Goal: Task Accomplishment & Management: Manage account settings

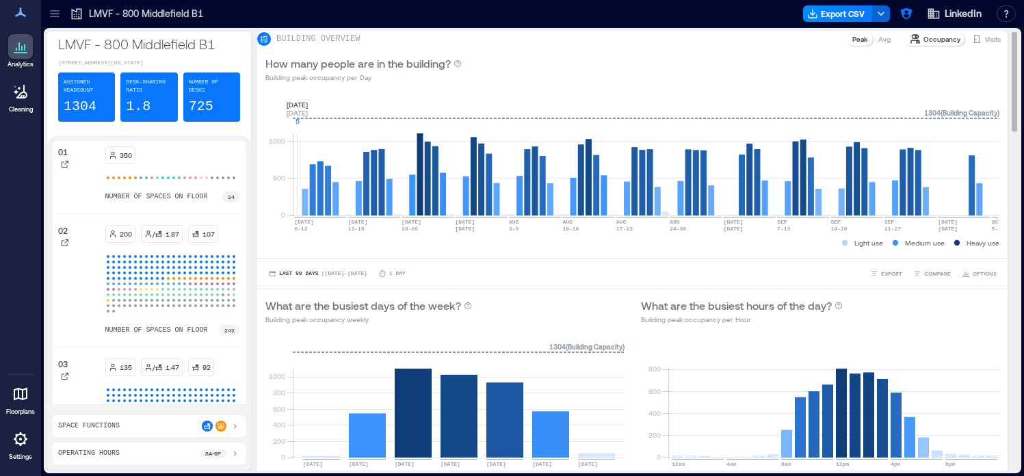
scroll to position [661, 0]
click at [905, 18] on icon "button" at bounding box center [906, 14] width 12 height 12
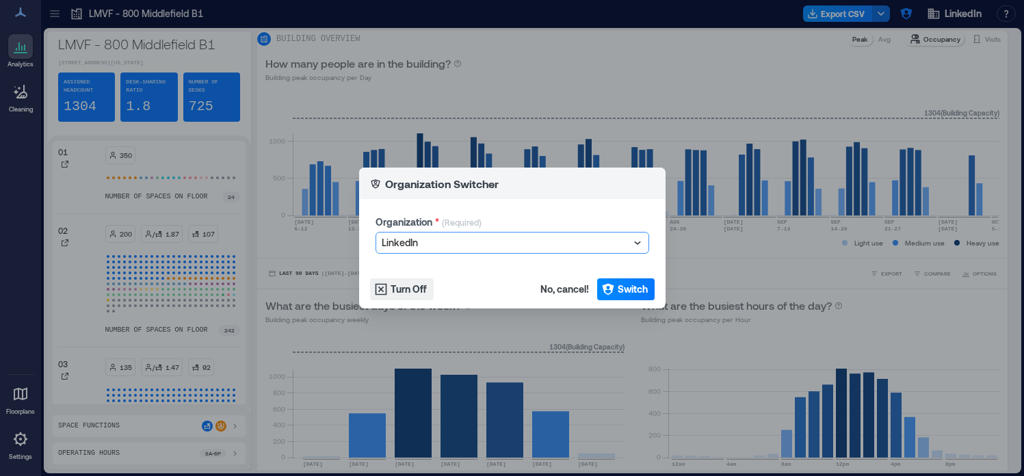
click at [578, 247] on div at bounding box center [506, 243] width 248 height 16
click at [566, 249] on div at bounding box center [506, 243] width 248 height 16
click at [550, 245] on div at bounding box center [506, 243] width 248 height 16
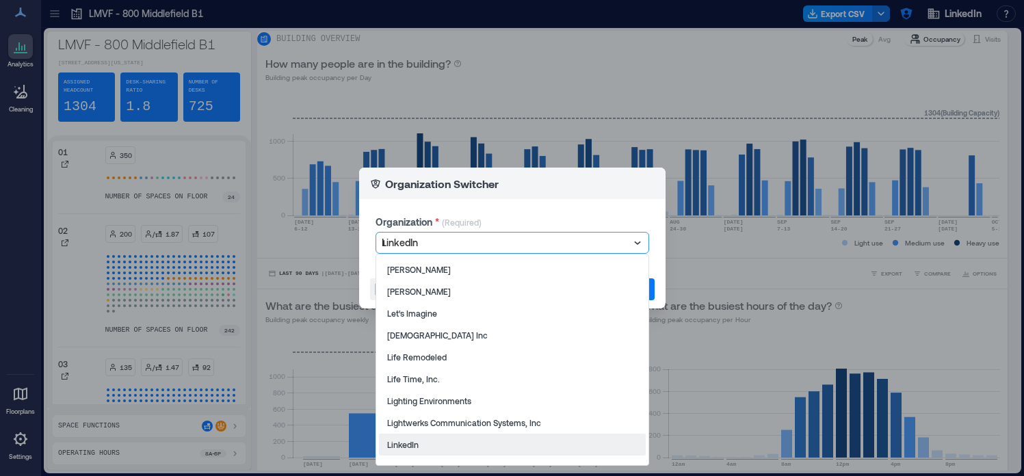
scroll to position [0, 0]
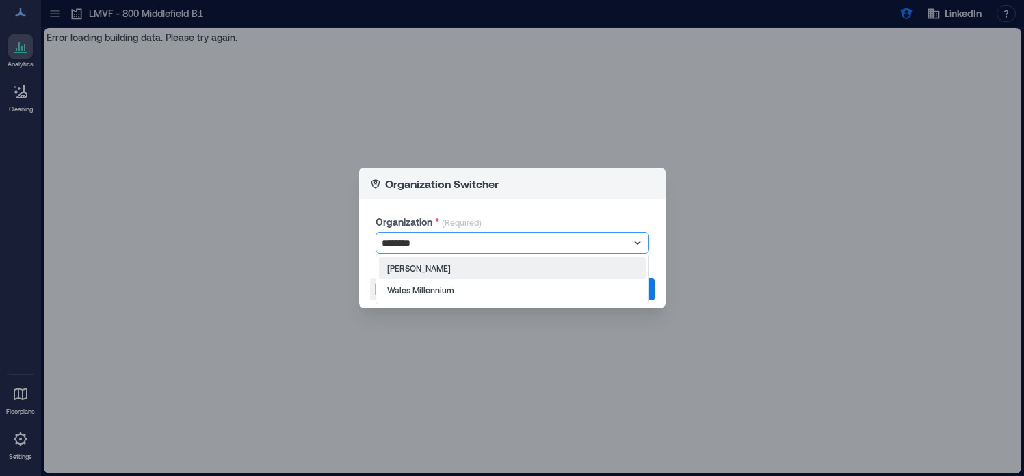
type input "*********"
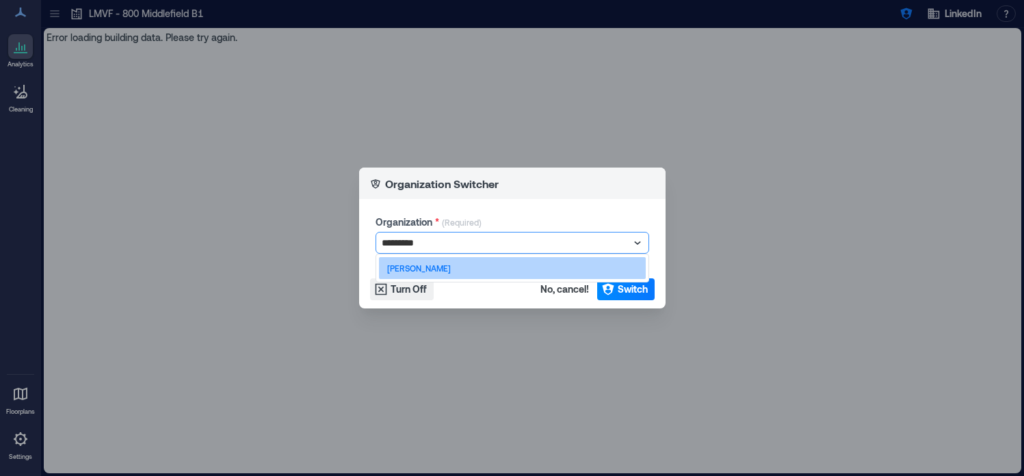
click at [505, 272] on div "Les Mills" at bounding box center [512, 268] width 267 height 22
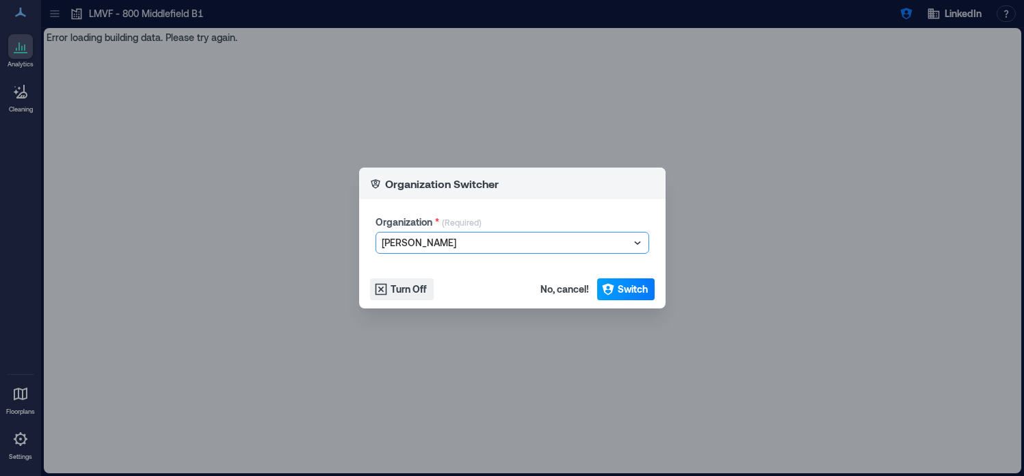
click at [611, 286] on icon "button" at bounding box center [608, 290] width 12 height 12
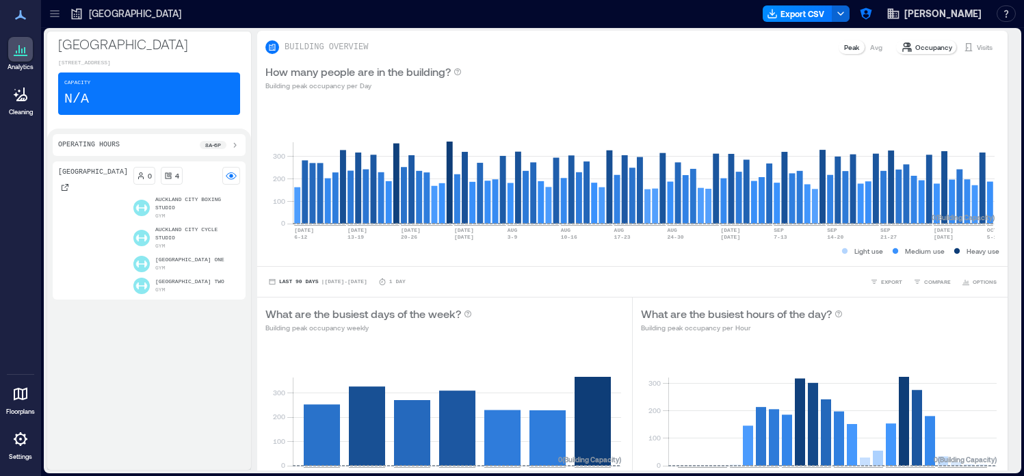
click at [21, 447] on icon at bounding box center [20, 439] width 16 height 16
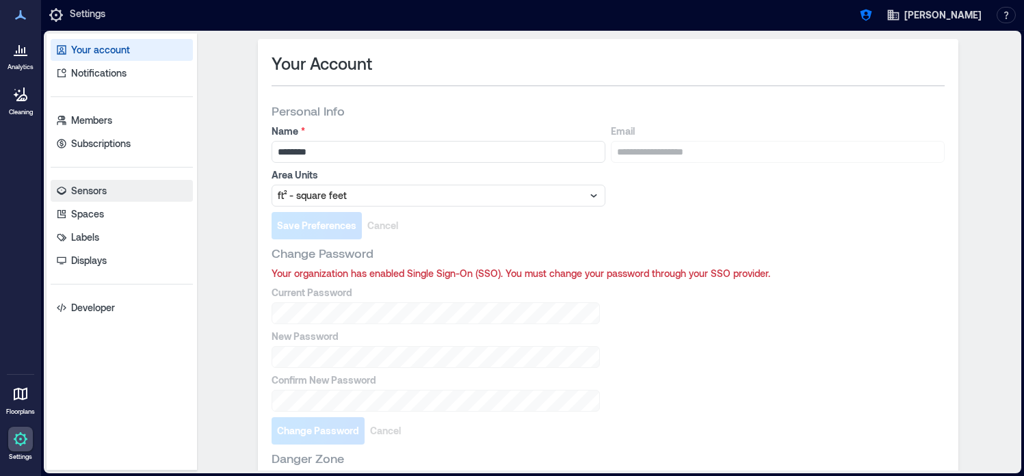
click at [105, 191] on p "Sensors" at bounding box center [89, 191] width 36 height 14
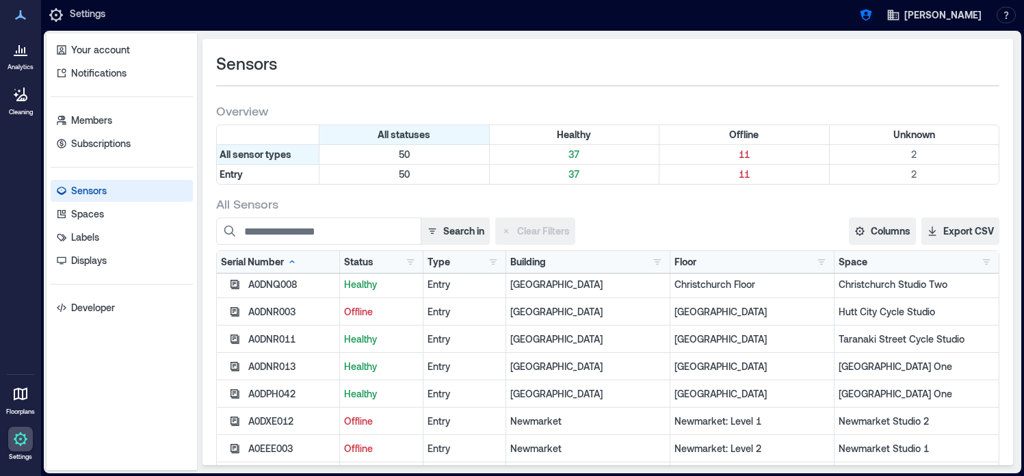
scroll to position [934, 0]
click at [235, 364] on icon "button" at bounding box center [234, 364] width 9 height 9
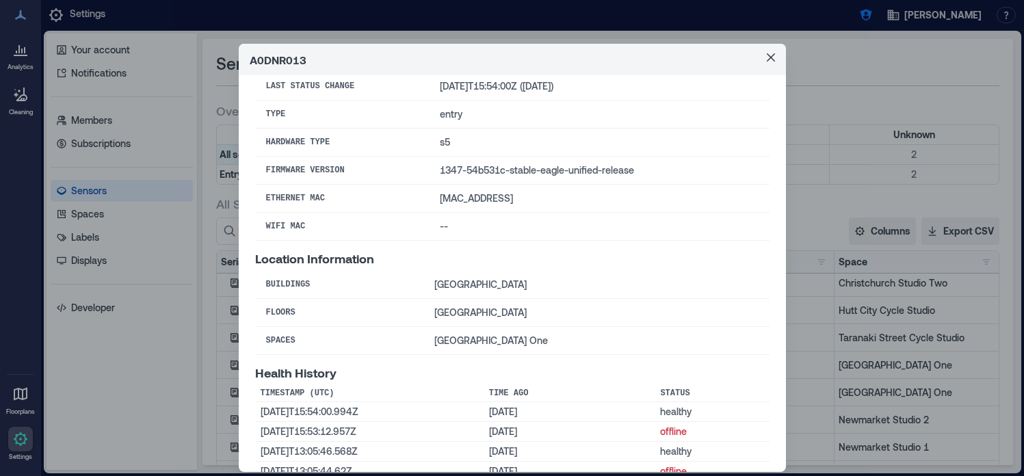
scroll to position [131, 0]
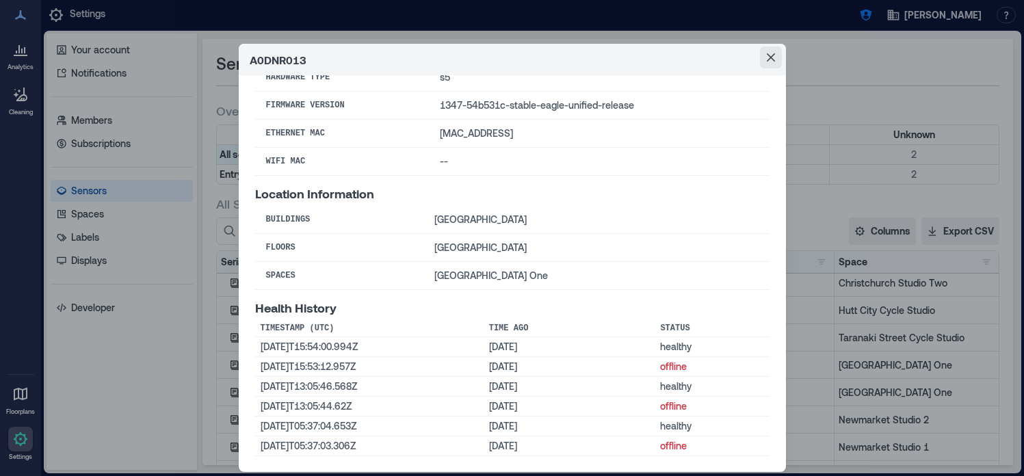
click at [771, 55] on icon "Close" at bounding box center [770, 57] width 8 height 8
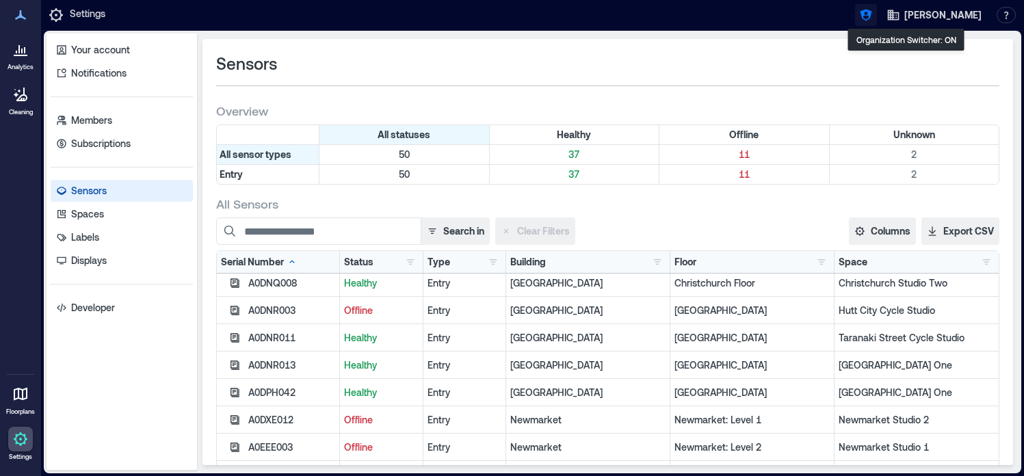
click at [873, 16] on icon "button" at bounding box center [866, 15] width 14 height 14
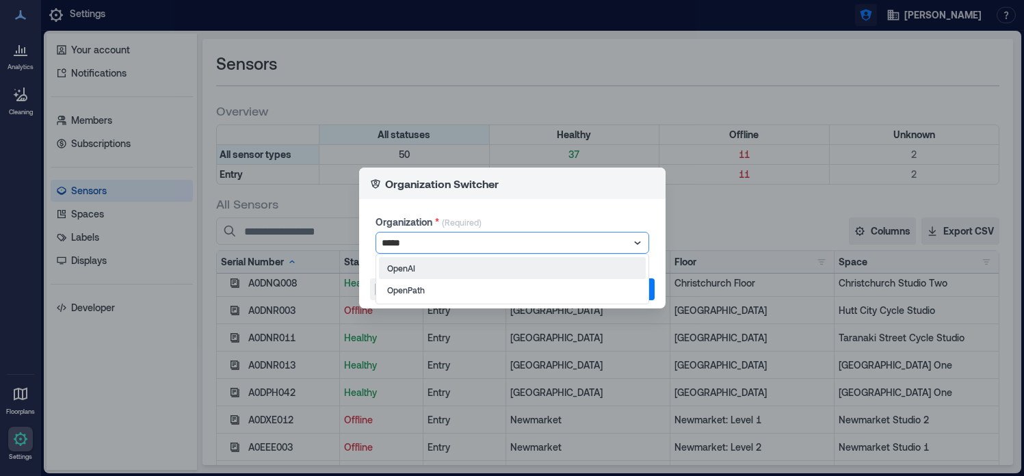
type input "******"
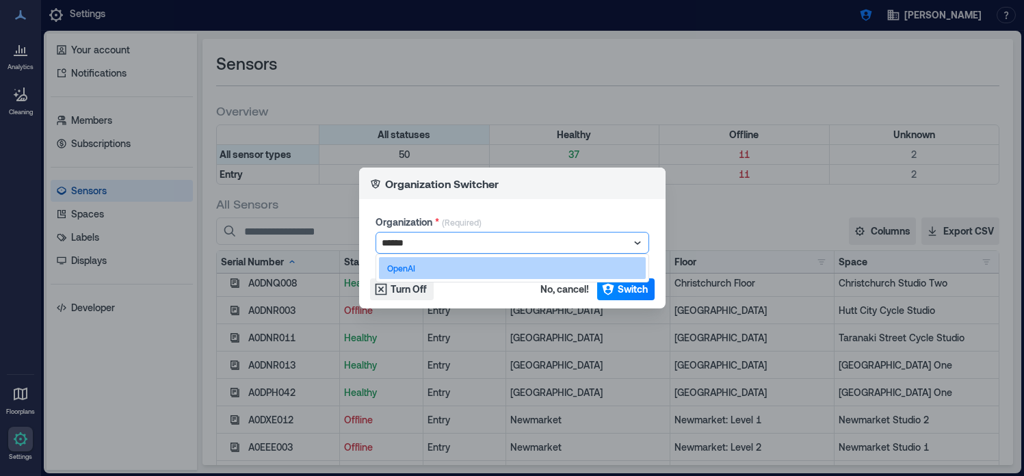
click at [617, 268] on div "OpenAI" at bounding box center [512, 268] width 267 height 22
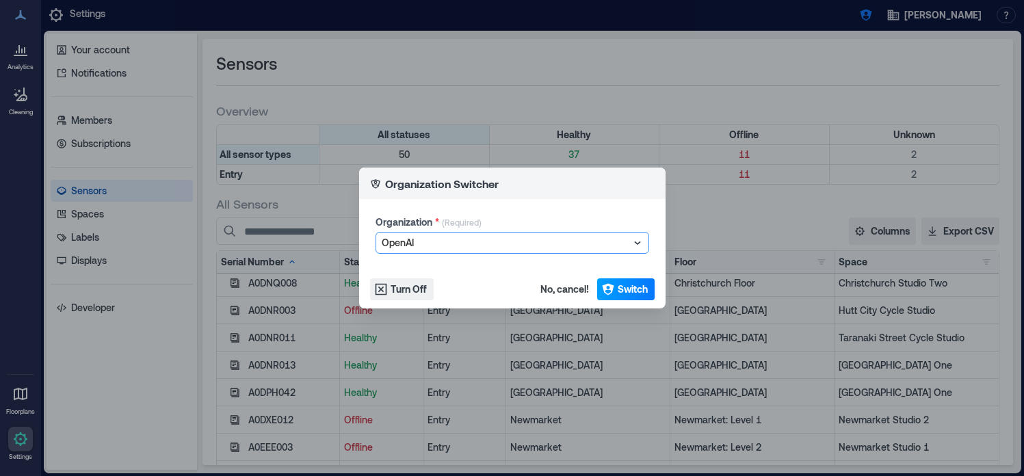
click at [622, 289] on span "Switch" at bounding box center [632, 289] width 30 height 14
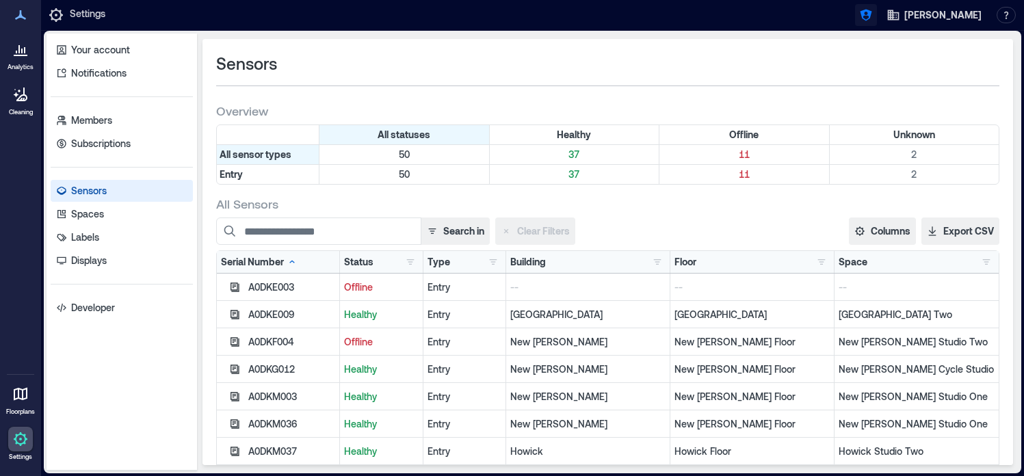
click at [873, 12] on icon "button" at bounding box center [866, 15] width 14 height 14
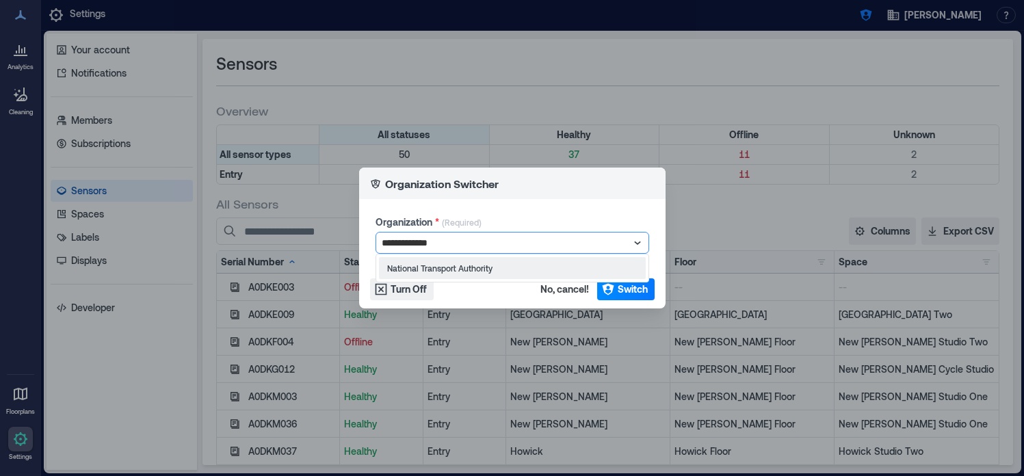
type input "**********"
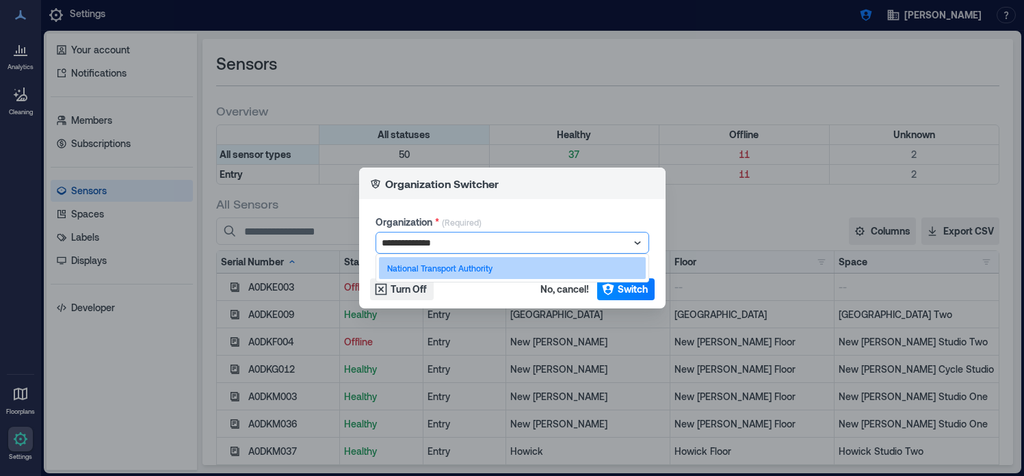
click at [542, 274] on div "National Transport Authority" at bounding box center [512, 268] width 267 height 22
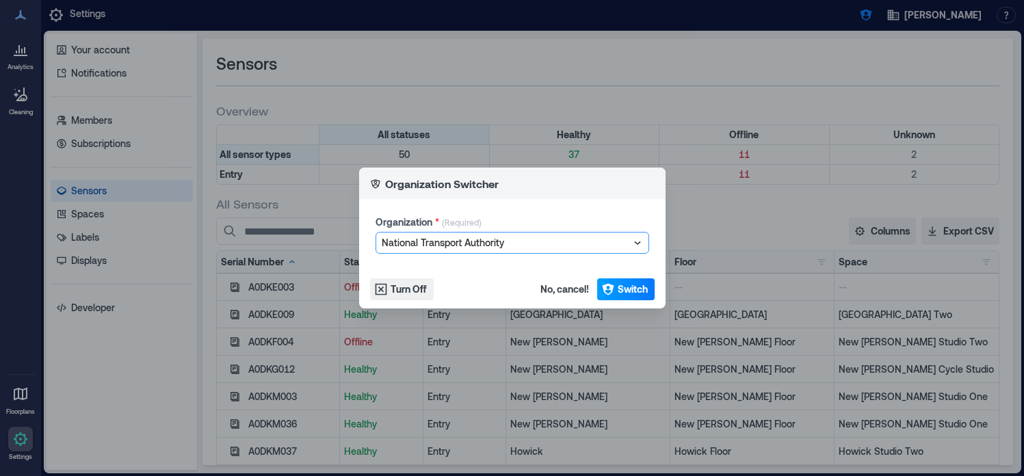
click at [617, 287] on span "Switch" at bounding box center [632, 289] width 30 height 14
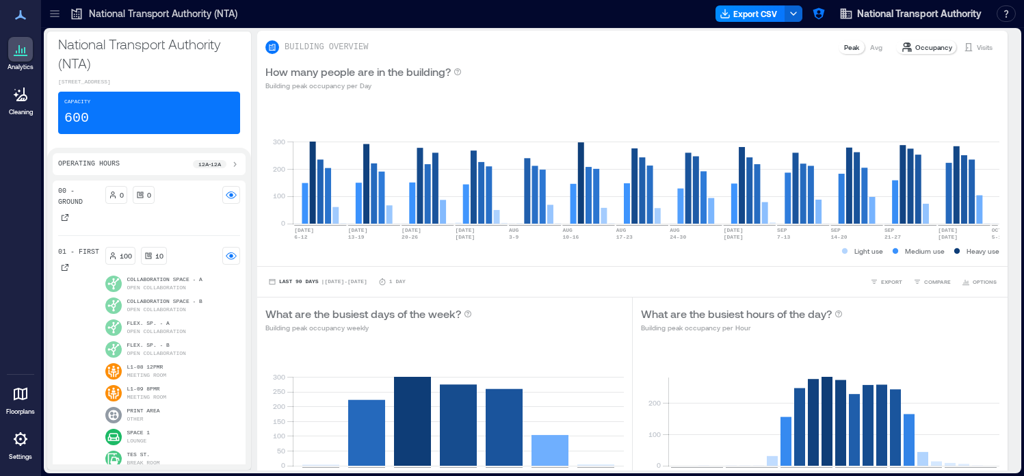
click at [18, 446] on icon at bounding box center [20, 439] width 16 height 16
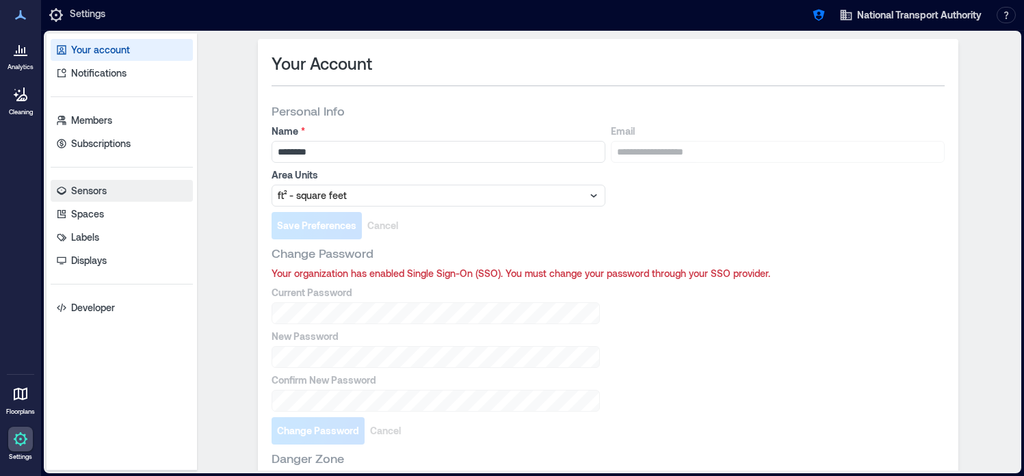
click at [92, 191] on p "Sensors" at bounding box center [89, 191] width 36 height 14
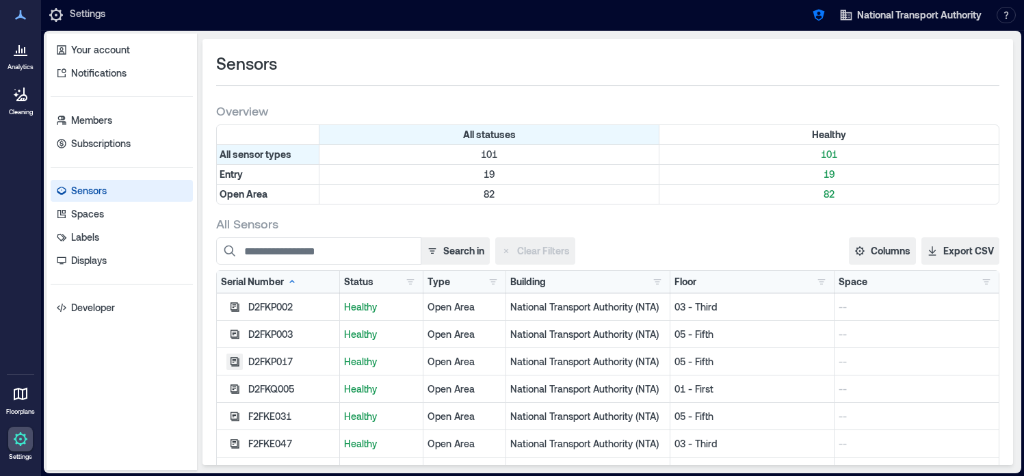
scroll to position [23, 0]
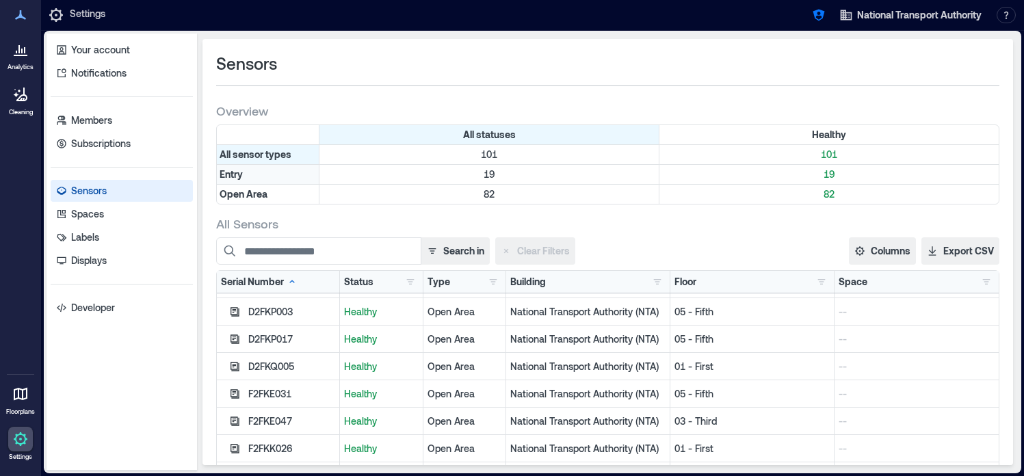
click at [230, 181] on div "Entry" at bounding box center [268, 174] width 103 height 19
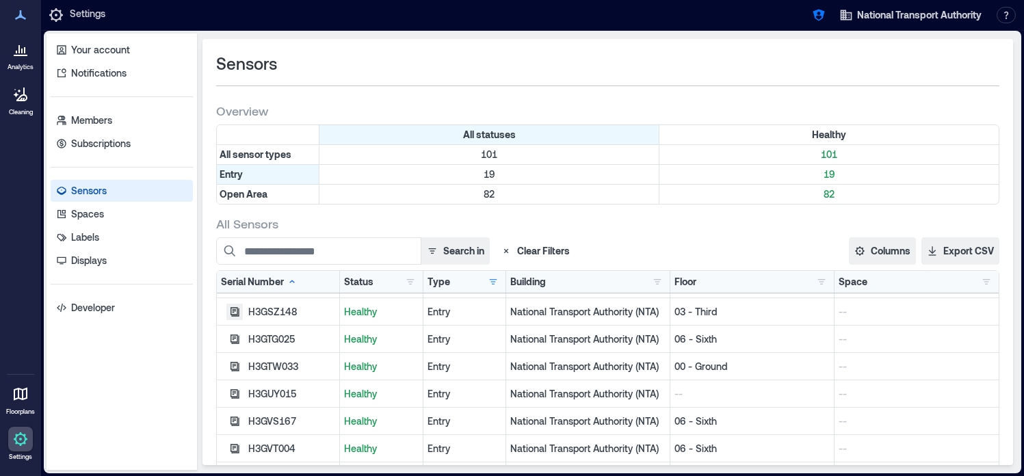
click at [235, 312] on icon "button" at bounding box center [234, 311] width 11 height 11
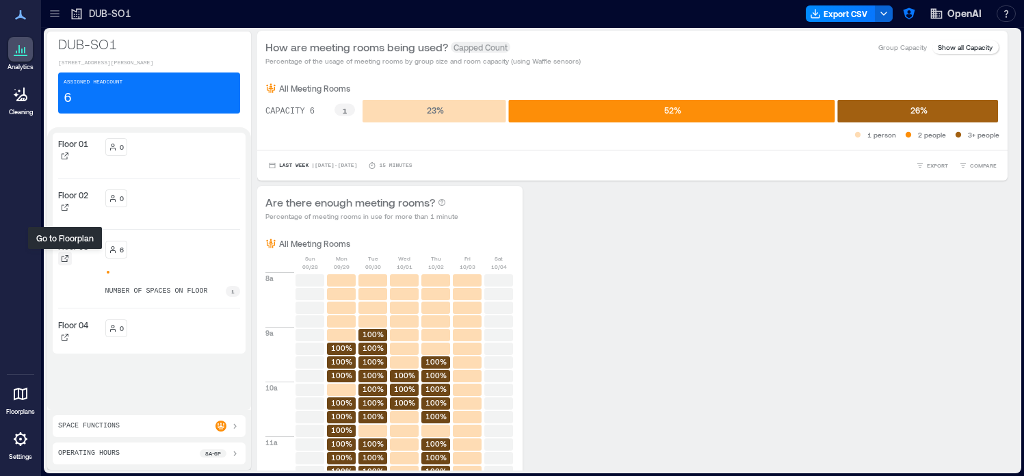
click at [64, 259] on icon at bounding box center [65, 258] width 8 height 8
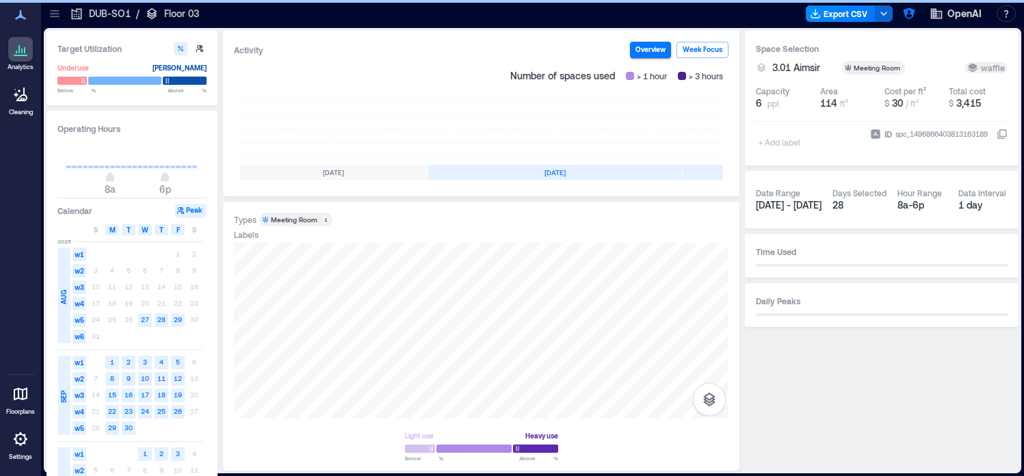
scroll to position [0, 255]
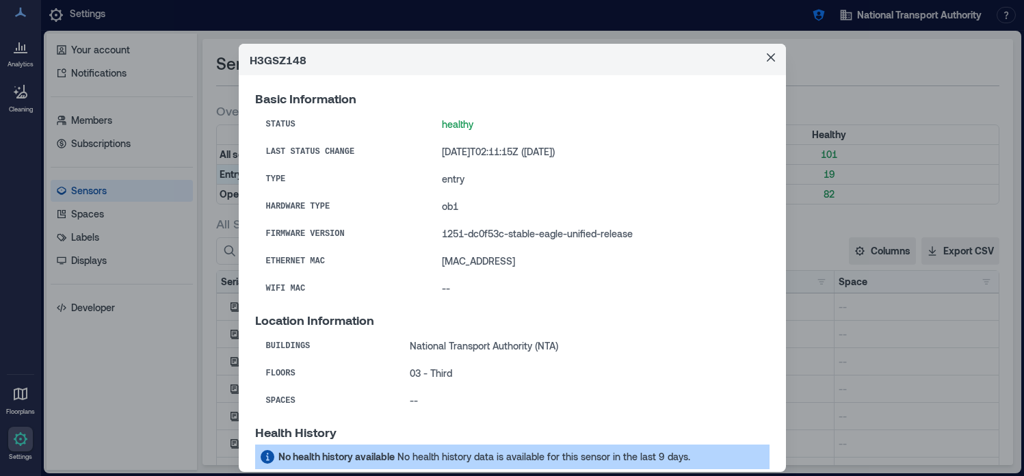
scroll to position [23, 0]
click at [773, 59] on icon "Close" at bounding box center [771, 57] width 8 height 8
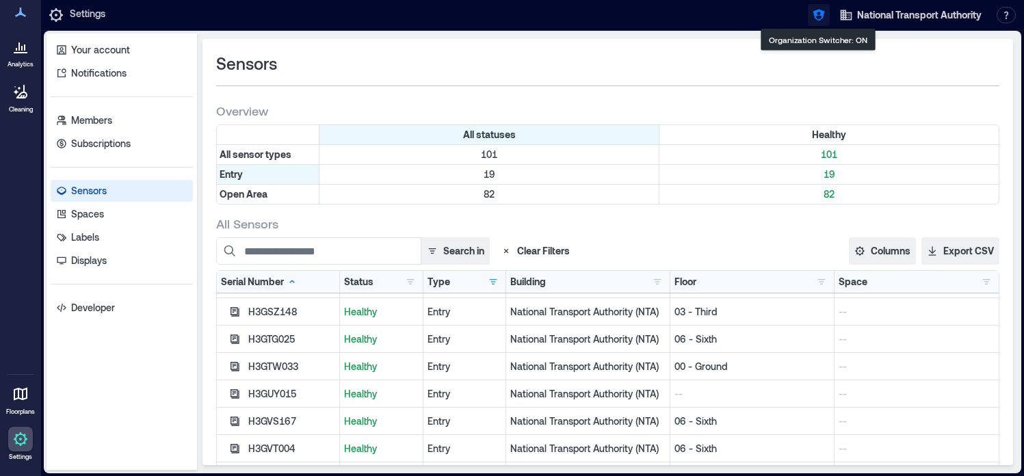
click at [808, 11] on button "button" at bounding box center [819, 15] width 22 height 22
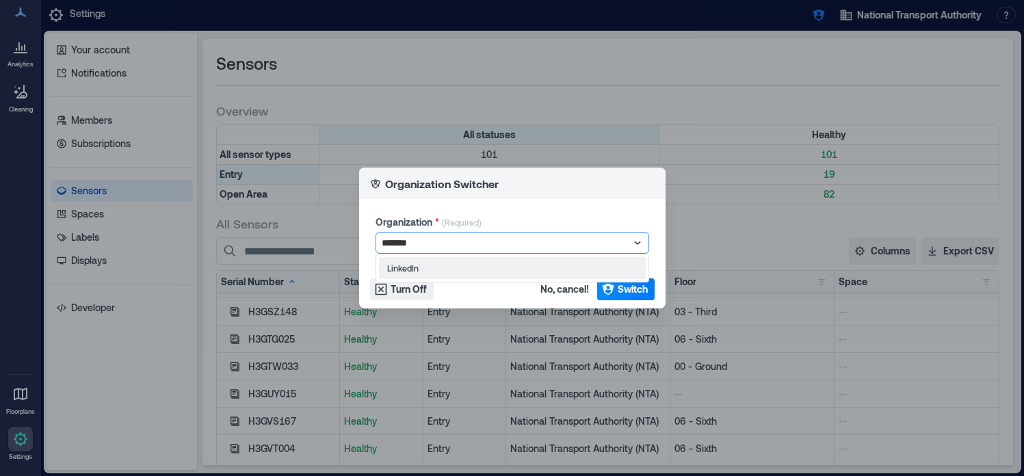
type input "********"
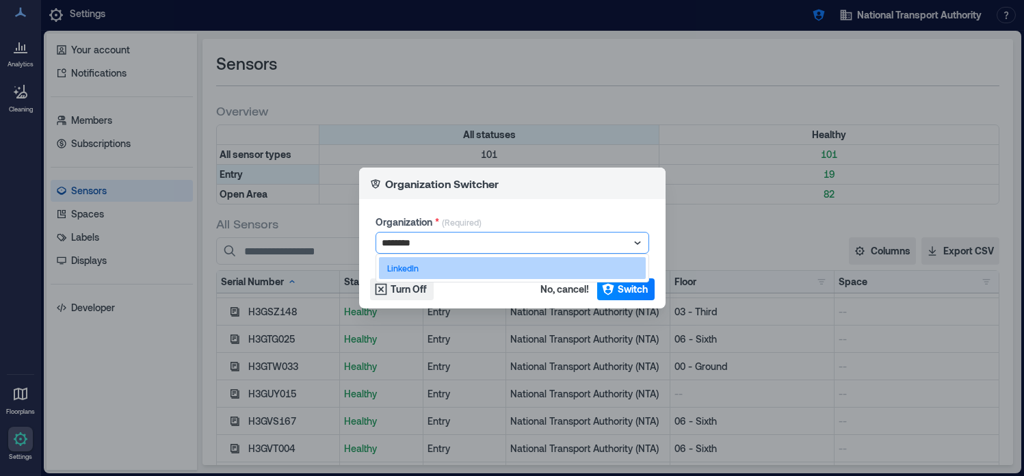
click at [438, 267] on div "LinkedIn" at bounding box center [512, 268] width 267 height 22
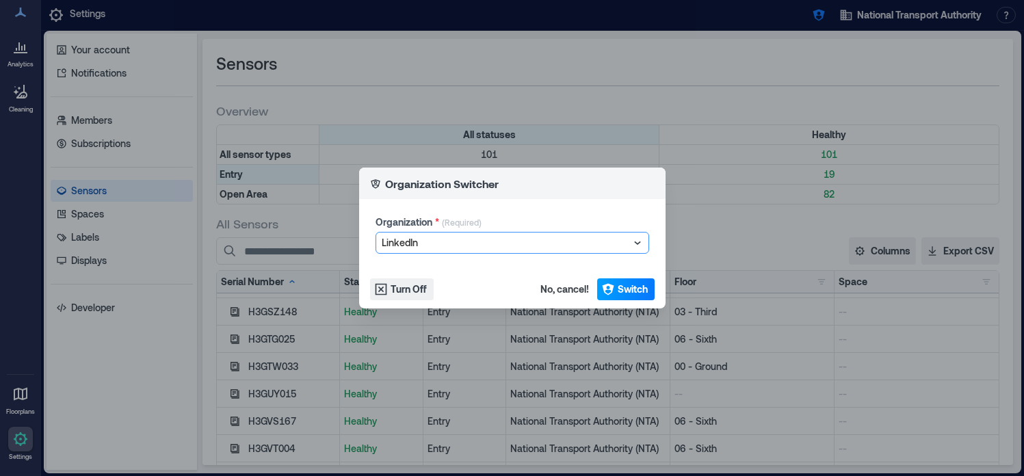
click at [617, 286] on span "Switch" at bounding box center [632, 289] width 30 height 14
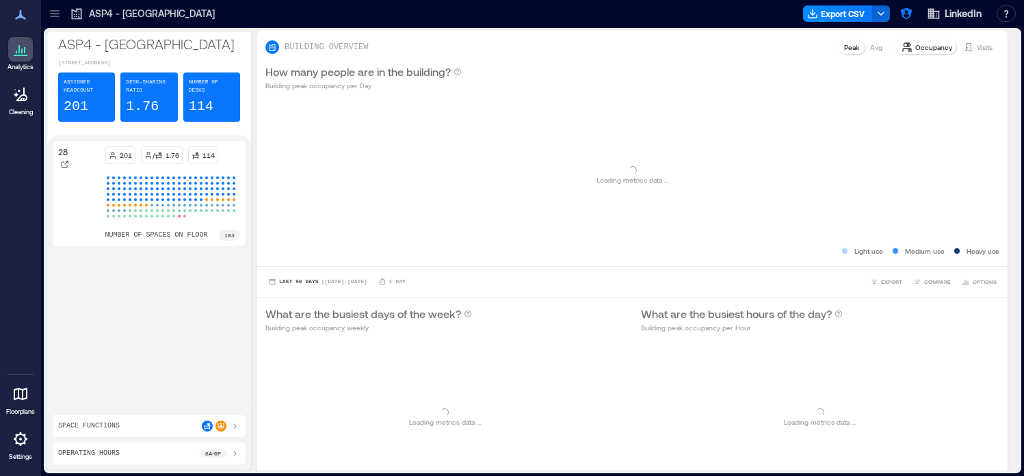
click at [25, 438] on icon at bounding box center [21, 439] width 14 height 14
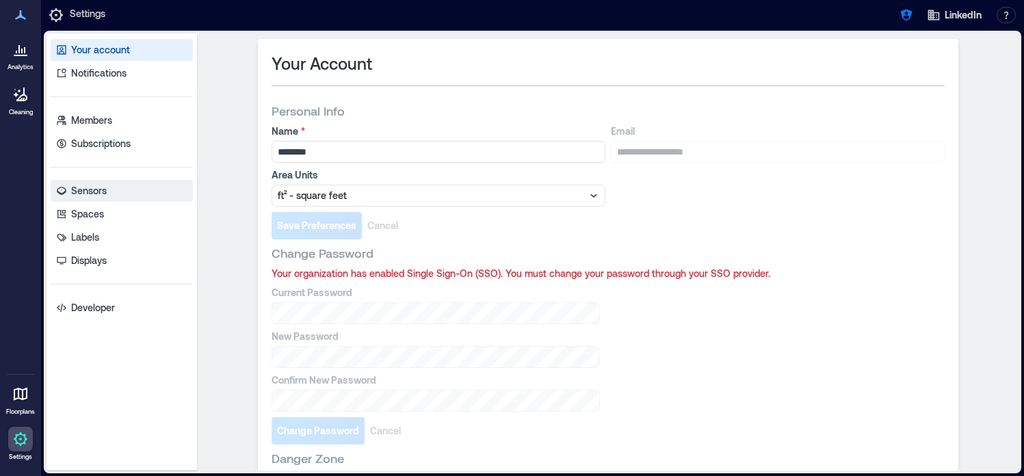
click at [96, 189] on p "Sensors" at bounding box center [89, 191] width 36 height 14
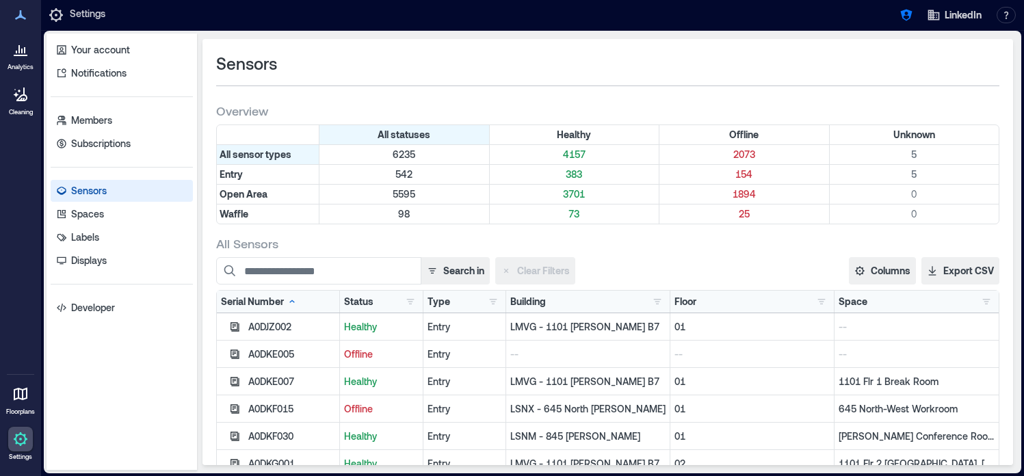
click at [19, 53] on icon at bounding box center [20, 49] width 16 height 16
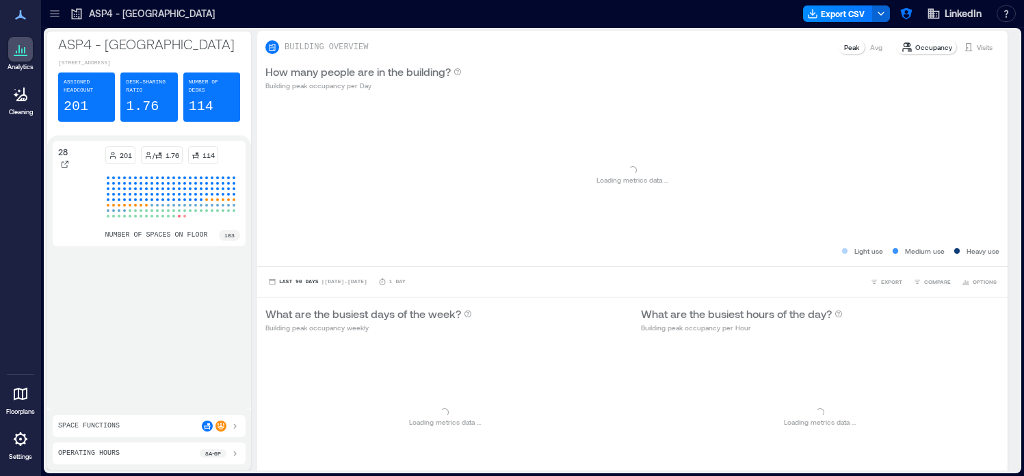
click at [54, 18] on icon at bounding box center [55, 14] width 14 height 14
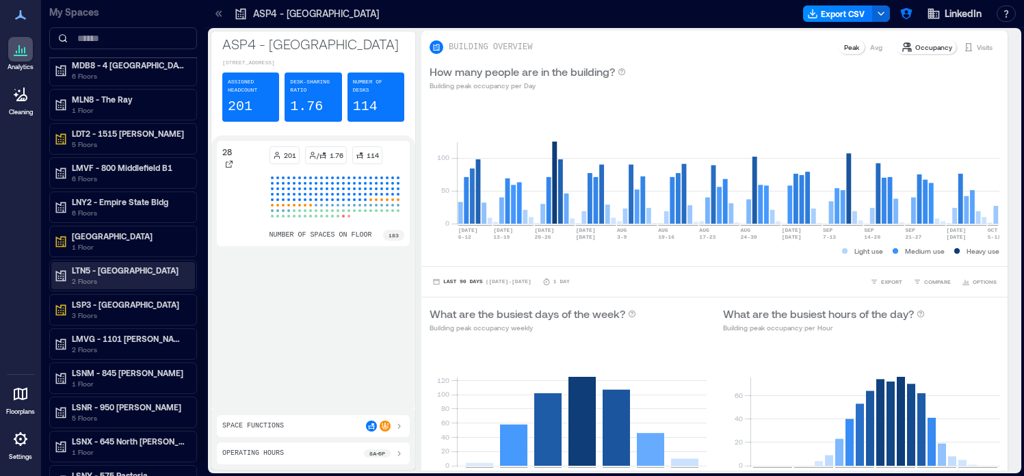
scroll to position [875, 0]
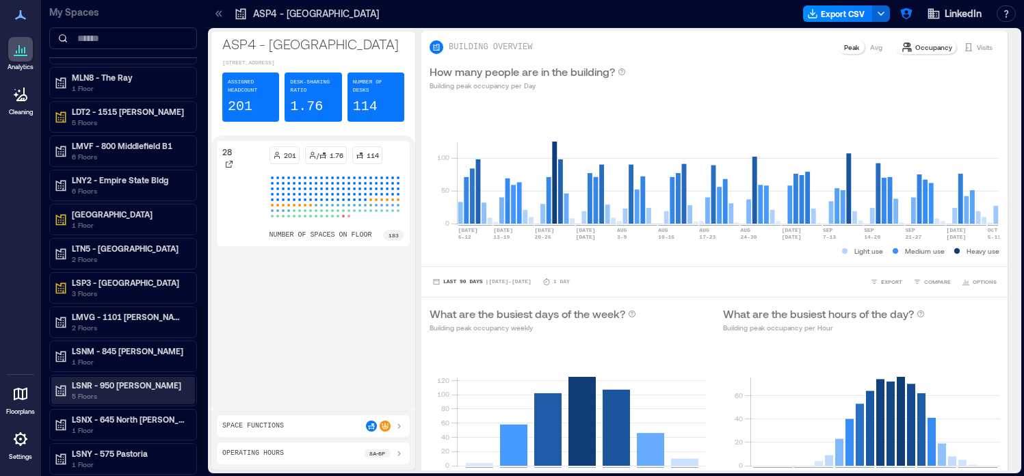
click at [124, 389] on p "LSNR - 950 Maude" at bounding box center [129, 385] width 115 height 11
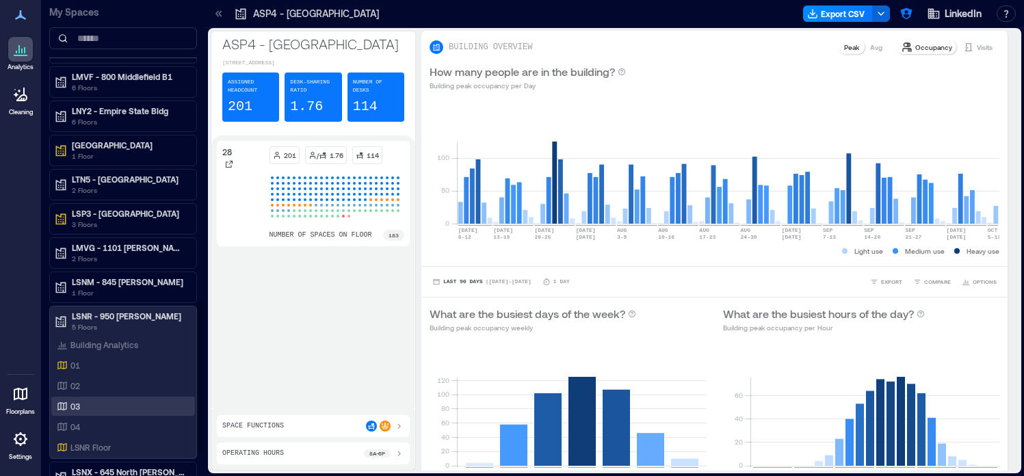
click at [122, 407] on div "03" at bounding box center [120, 406] width 133 height 14
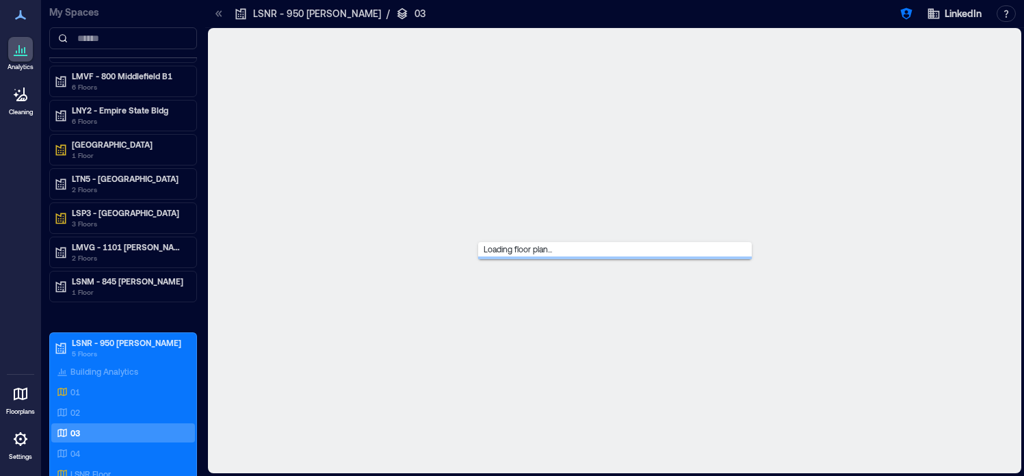
scroll to position [889, 0]
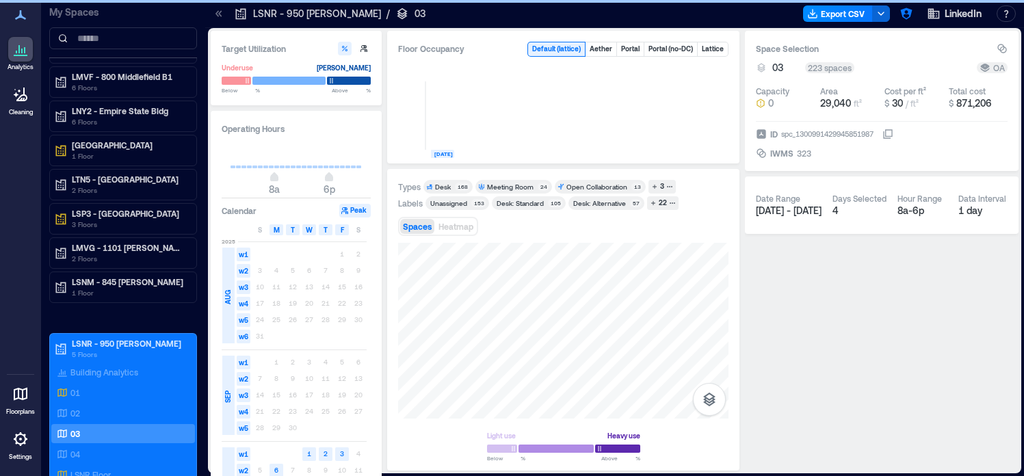
click at [217, 12] on icon at bounding box center [216, 13] width 3 height 6
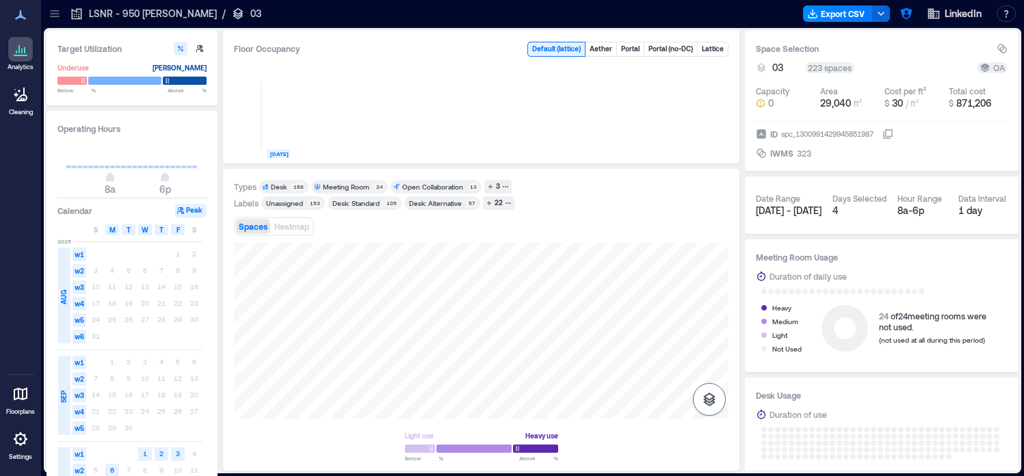
click at [705, 399] on icon "button" at bounding box center [709, 399] width 16 height 16
click at [714, 330] on icon "button" at bounding box center [709, 327] width 16 height 16
click at [704, 400] on icon "button" at bounding box center [709, 399] width 16 height 16
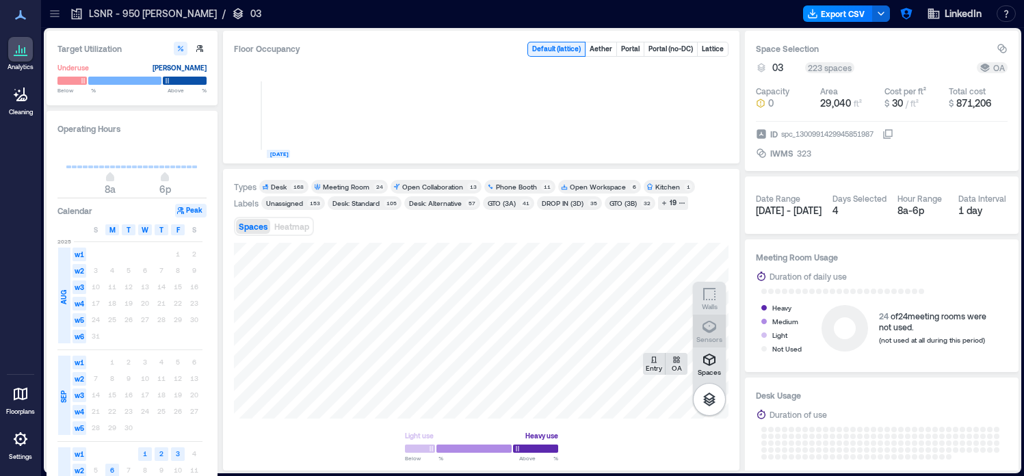
click at [714, 327] on icon "button" at bounding box center [709, 327] width 16 height 16
click at [58, 14] on icon at bounding box center [55, 14] width 14 height 14
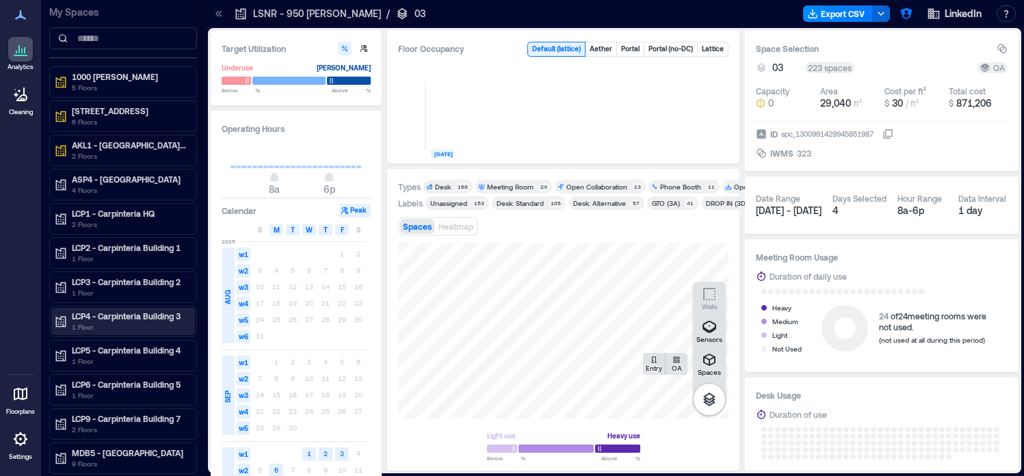
click at [165, 320] on p "LCP4 - Carpinteria Building 3" at bounding box center [129, 315] width 115 height 11
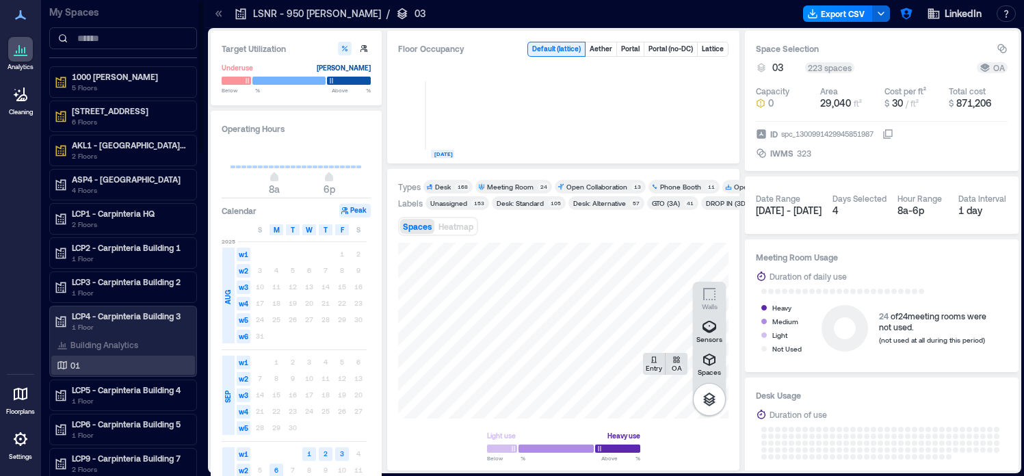
click at [115, 364] on div "01" at bounding box center [120, 365] width 133 height 14
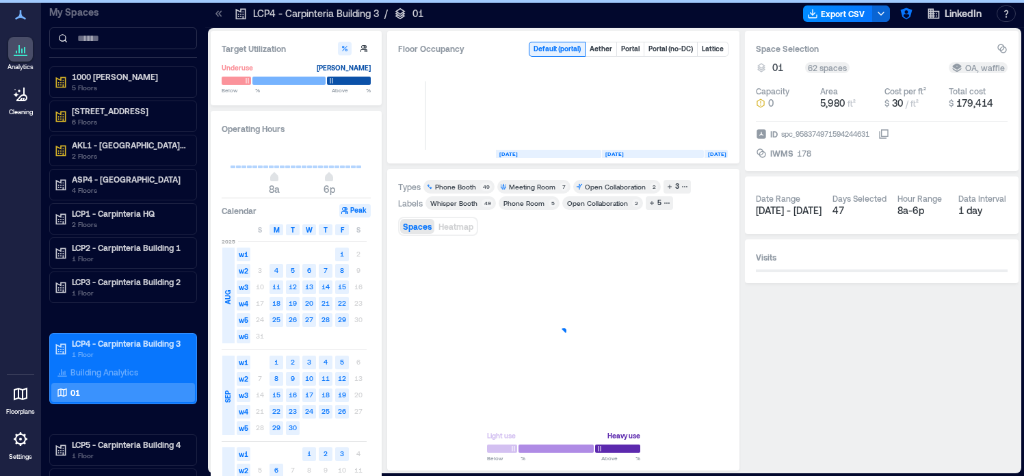
click at [213, 15] on icon at bounding box center [219, 14] width 14 height 14
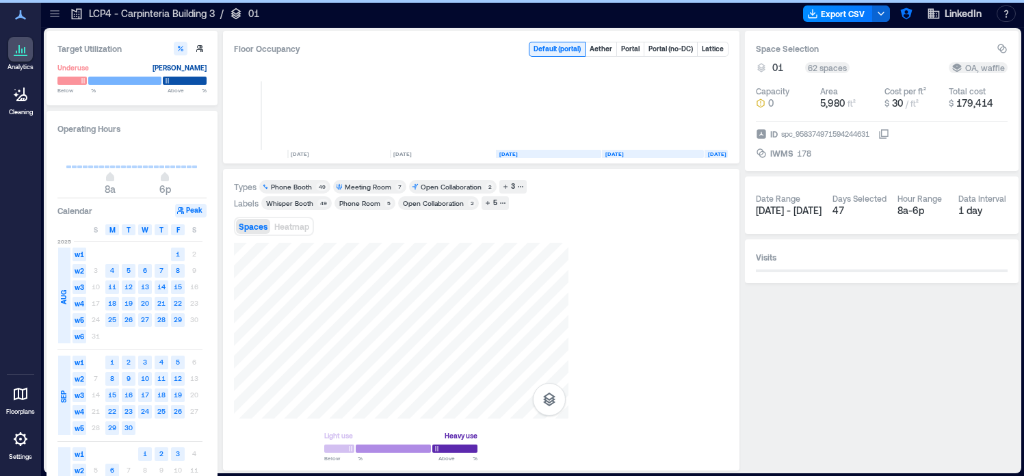
scroll to position [0, 3224]
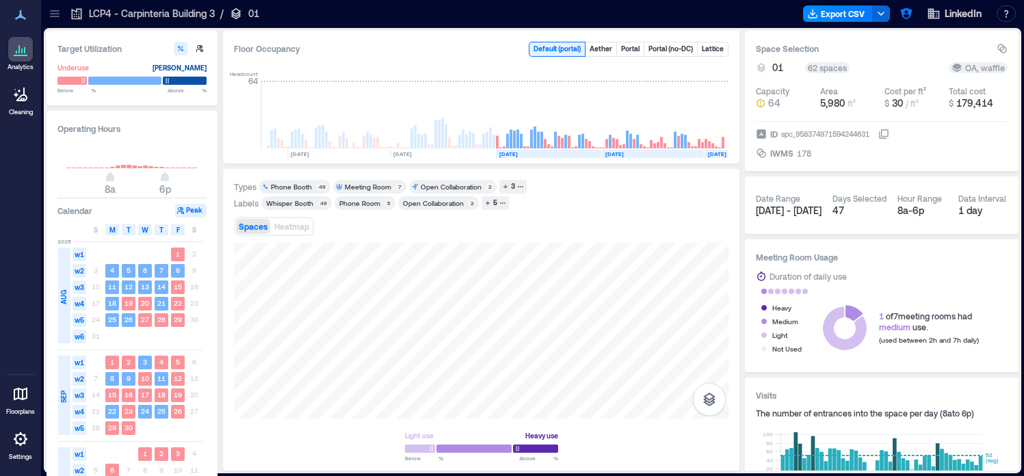
click at [14, 391] on icon at bounding box center [21, 394] width 14 height 13
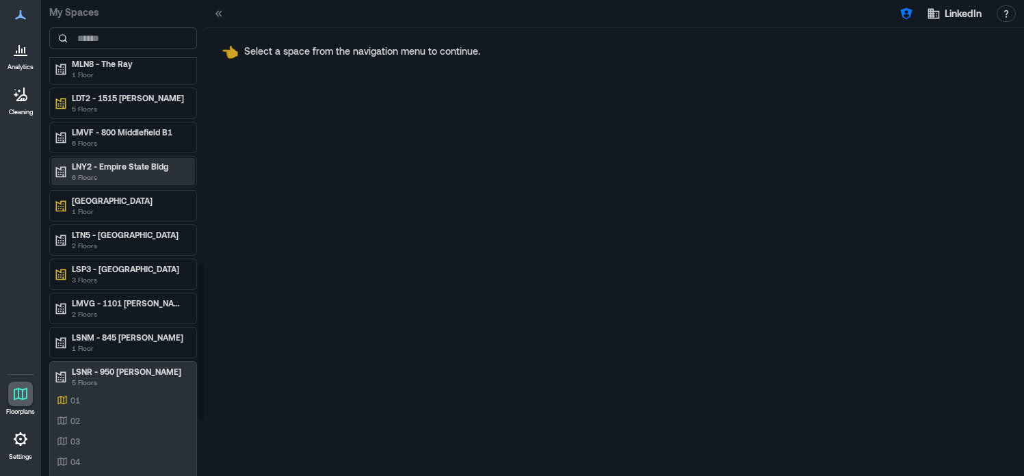
scroll to position [853, 0]
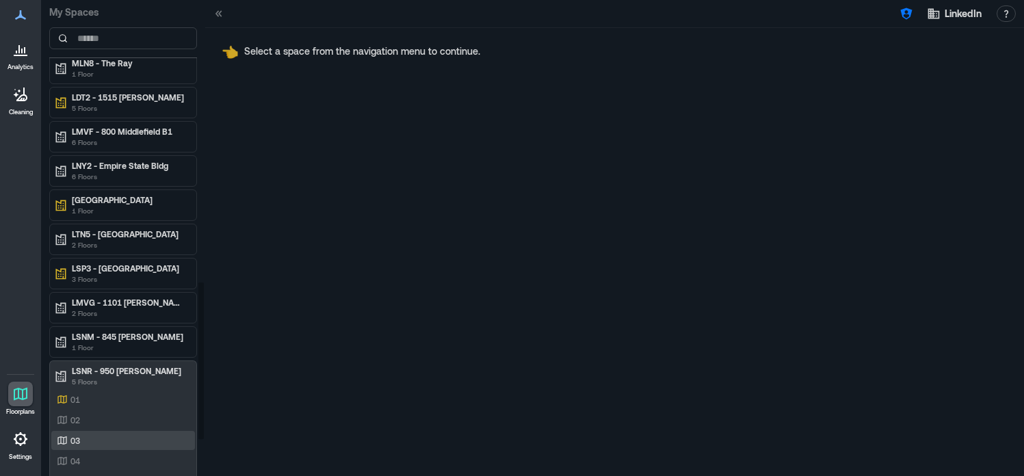
click at [102, 442] on div "03" at bounding box center [120, 441] width 133 height 14
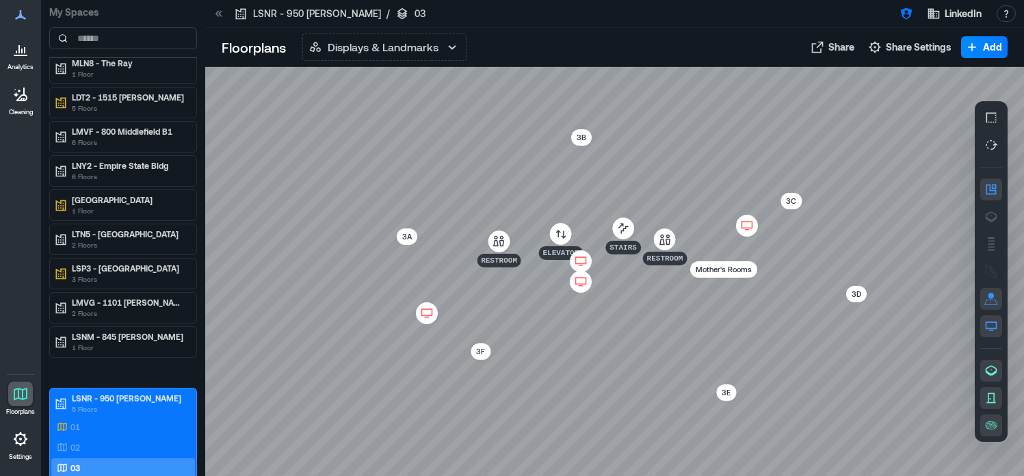
click at [729, 395] on p "3E" at bounding box center [725, 393] width 9 height 14
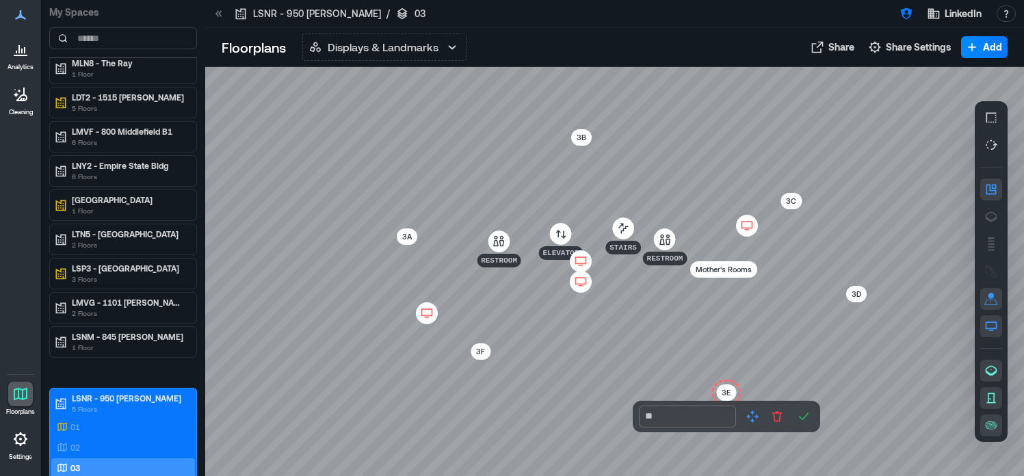
click at [663, 415] on input "**" at bounding box center [687, 416] width 97 height 22
type input "**********"
click at [807, 415] on icon "button" at bounding box center [804, 417] width 14 height 14
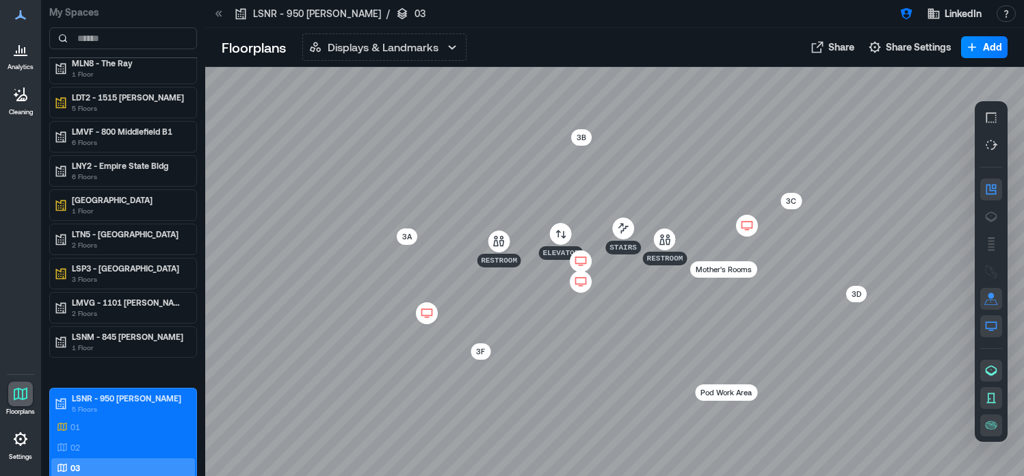
click at [797, 467] on div at bounding box center [614, 271] width 818 height 409
click at [897, 455] on div at bounding box center [614, 271] width 818 height 409
click at [903, 10] on icon "button" at bounding box center [906, 14] width 12 height 12
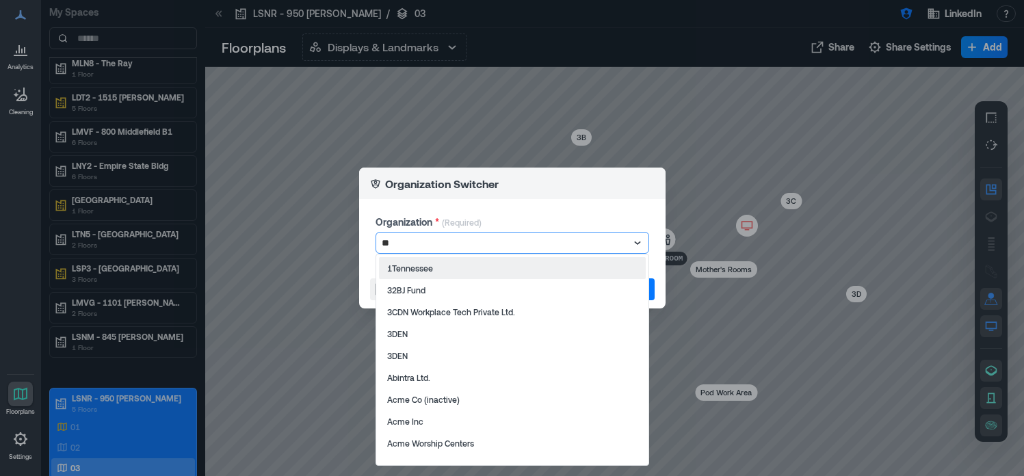
type input "***"
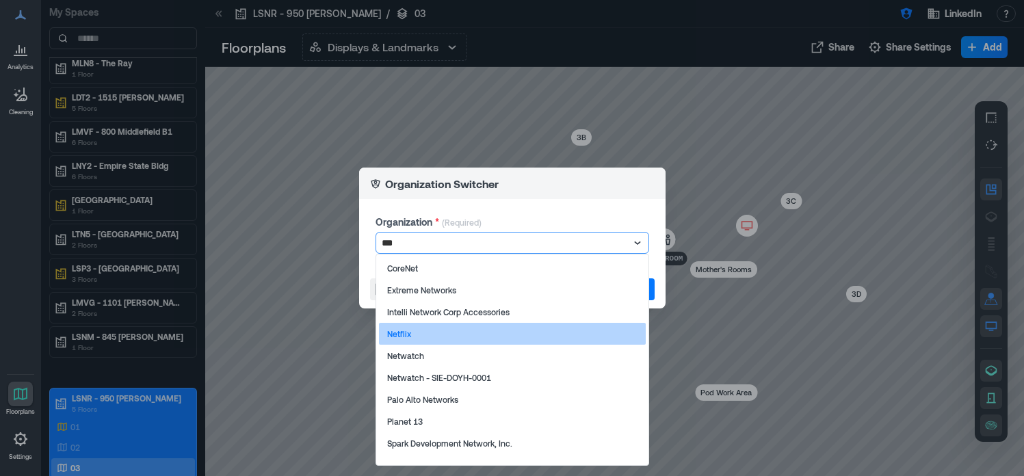
click at [527, 337] on div "Netflix" at bounding box center [512, 334] width 267 height 22
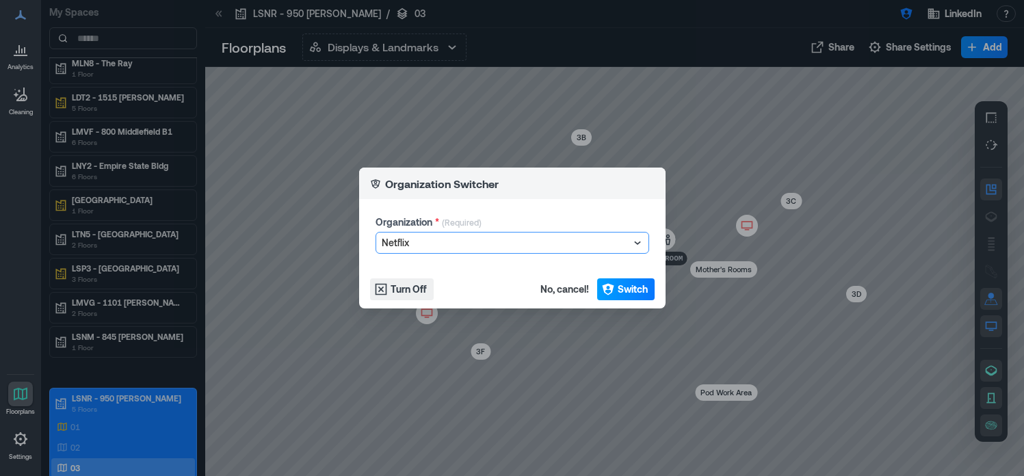
click at [620, 297] on button "Switch" at bounding box center [625, 289] width 57 height 22
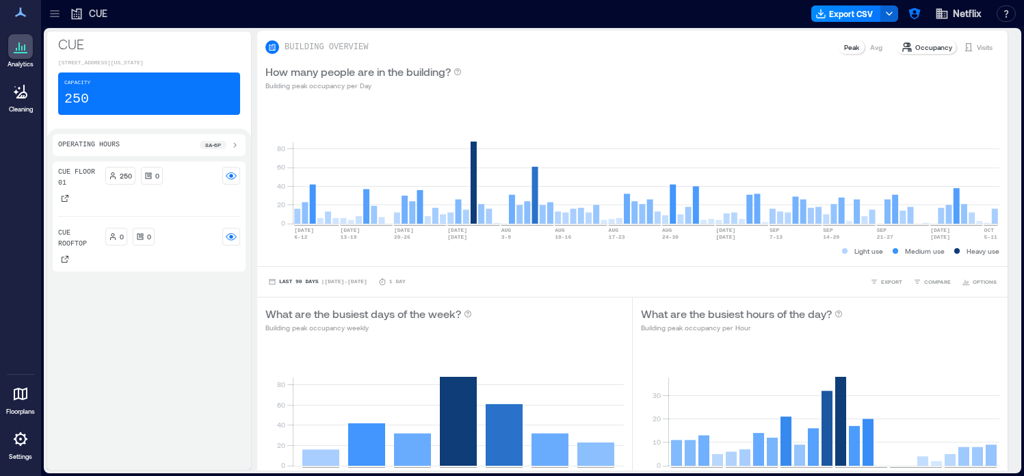
click at [53, 14] on icon at bounding box center [54, 13] width 9 height 1
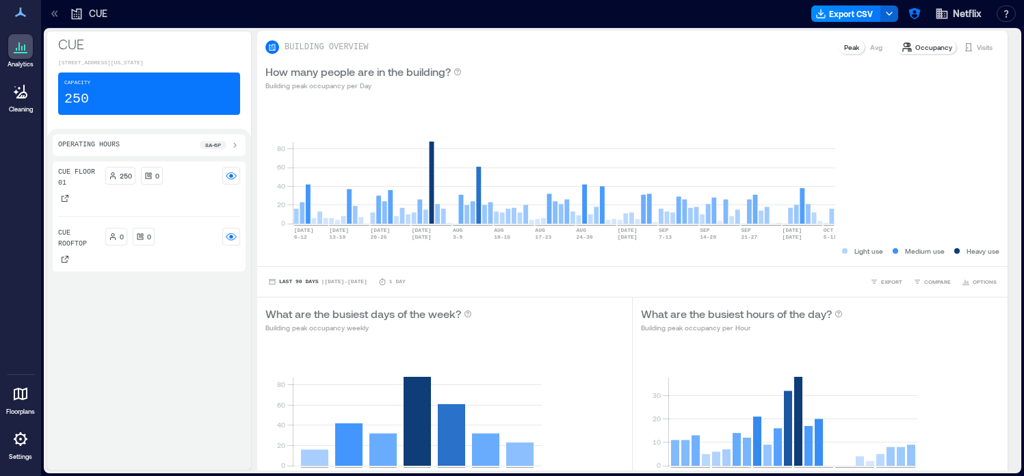
click at [85, 183] on p "6 Floors" at bounding box center [129, 183] width 115 height 11
